Goal: Transaction & Acquisition: Purchase product/service

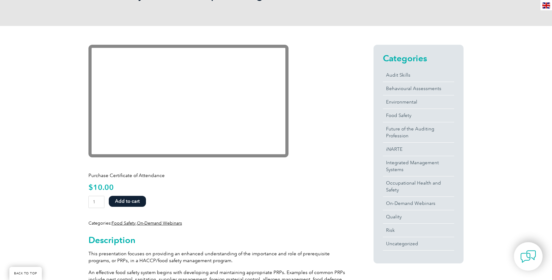
scroll to position [156, 0]
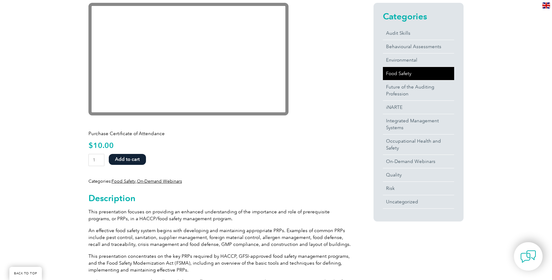
click at [403, 73] on link "Food Safety" at bounding box center [418, 73] width 71 height 13
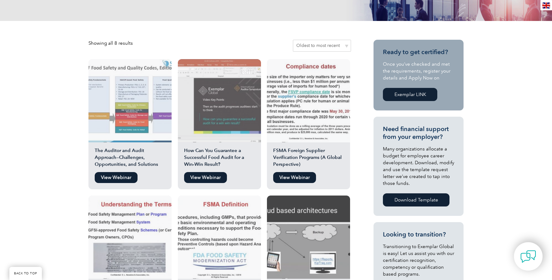
scroll to position [125, 0]
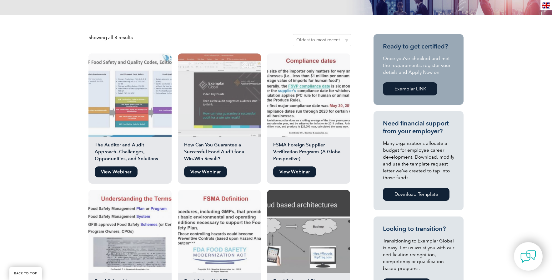
click at [143, 105] on img at bounding box center [129, 94] width 83 height 83
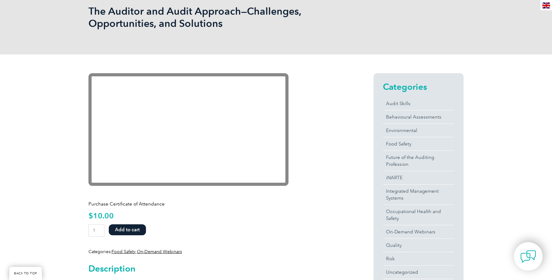
scroll to position [94, 0]
